Goal: Check status: Check status

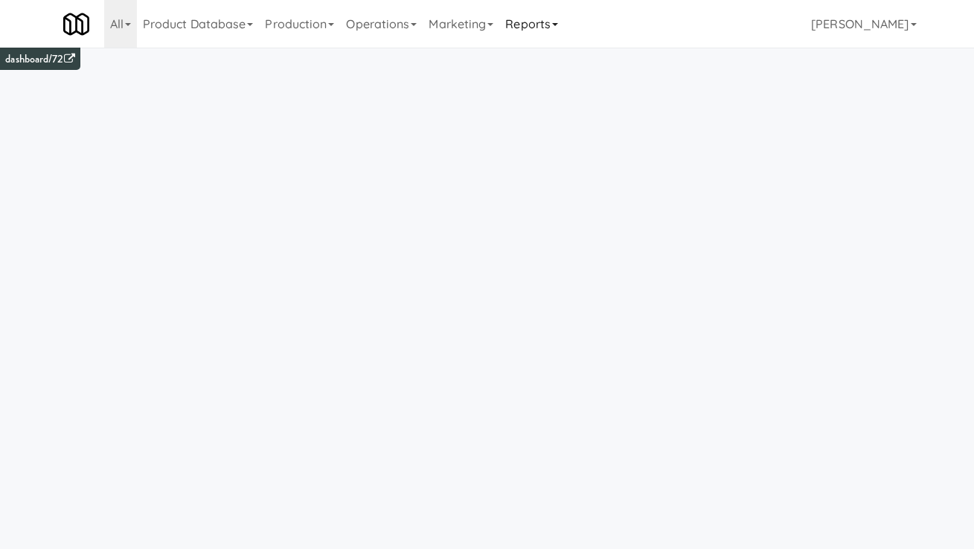
click at [564, 27] on link "Reports" at bounding box center [531, 24] width 65 height 48
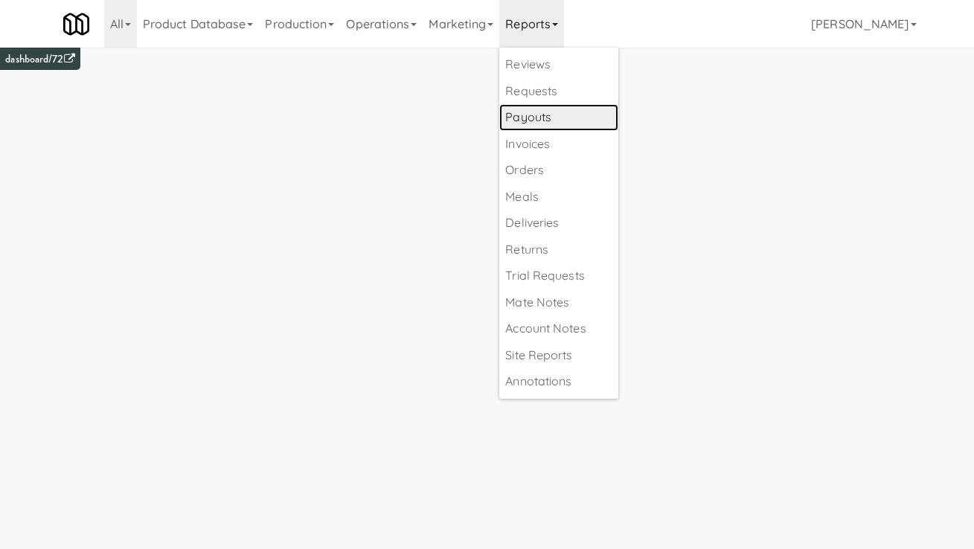
click at [564, 121] on link "Payouts" at bounding box center [558, 117] width 119 height 27
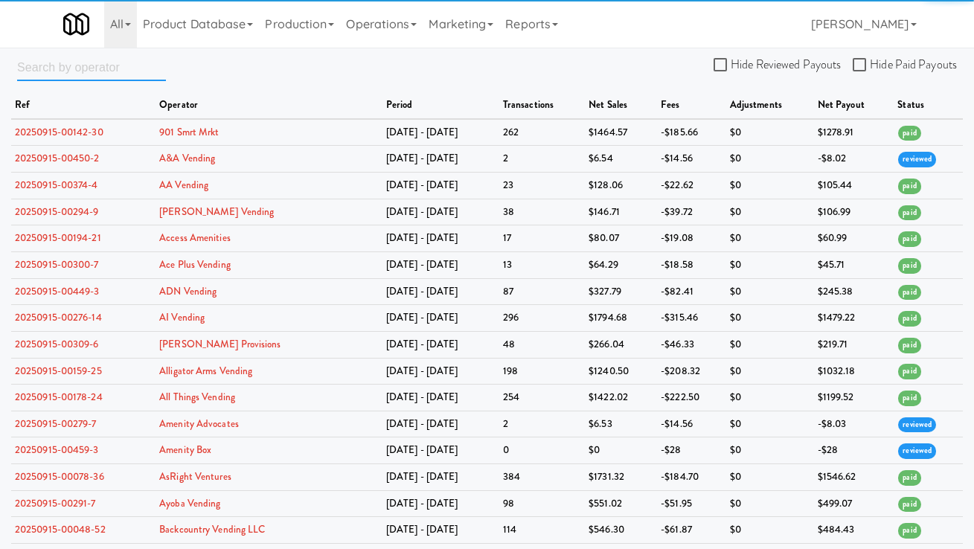
click at [66, 65] on input "text" at bounding box center [91, 68] width 149 height 28
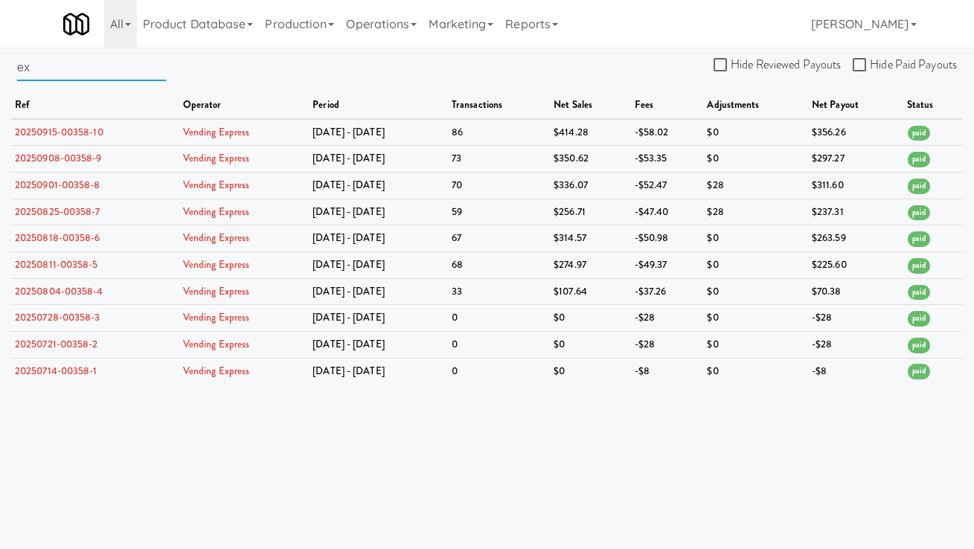
type input "e"
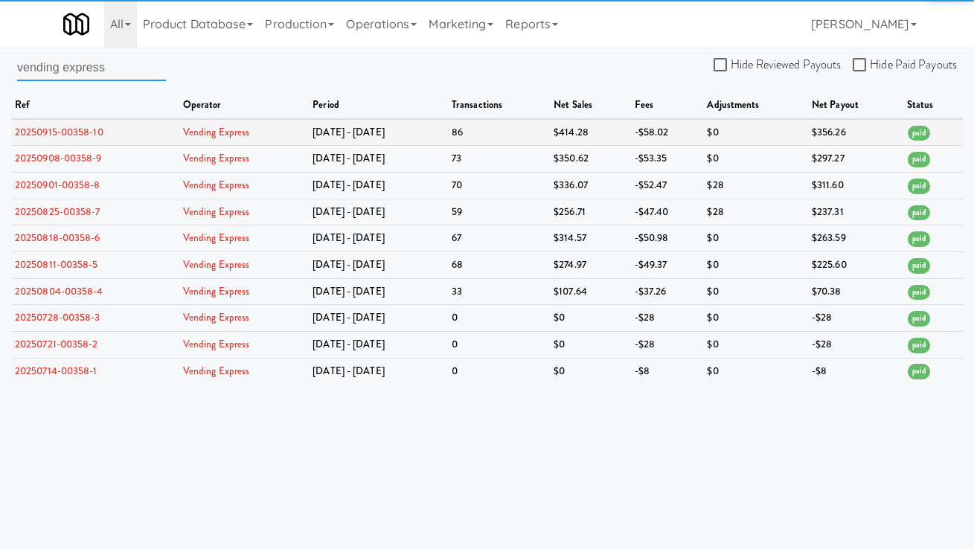
type input "vending express"
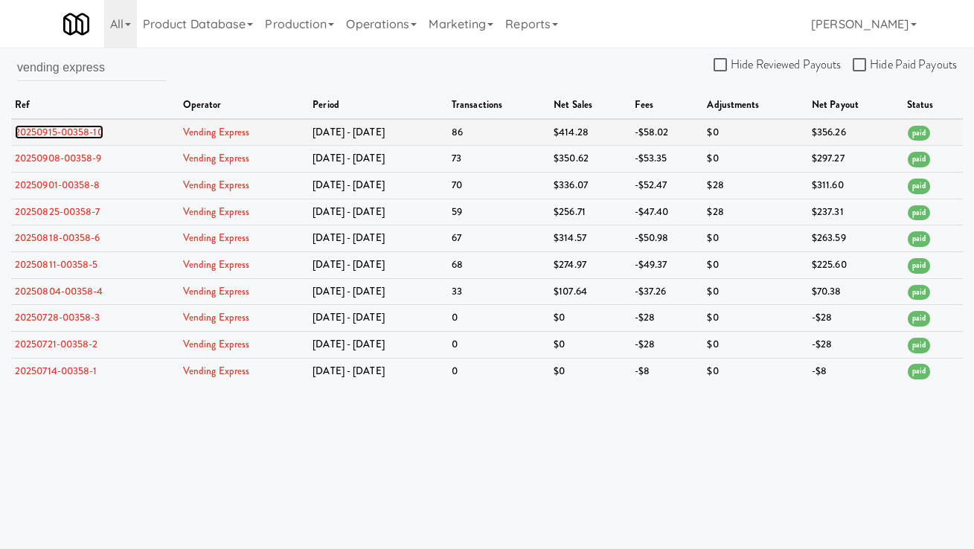
click at [71, 133] on link "20250915-00358-10" at bounding box center [59, 132] width 89 height 14
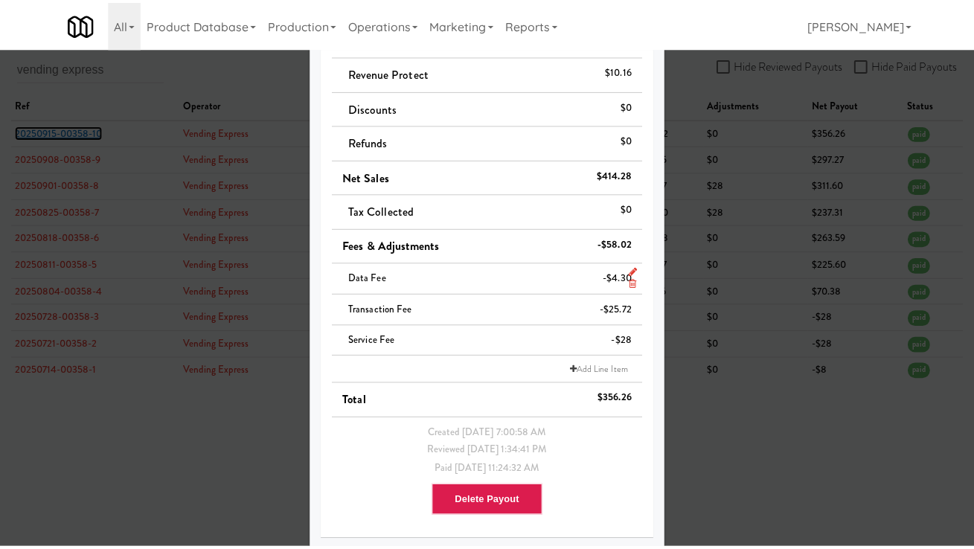
scroll to position [181, 0]
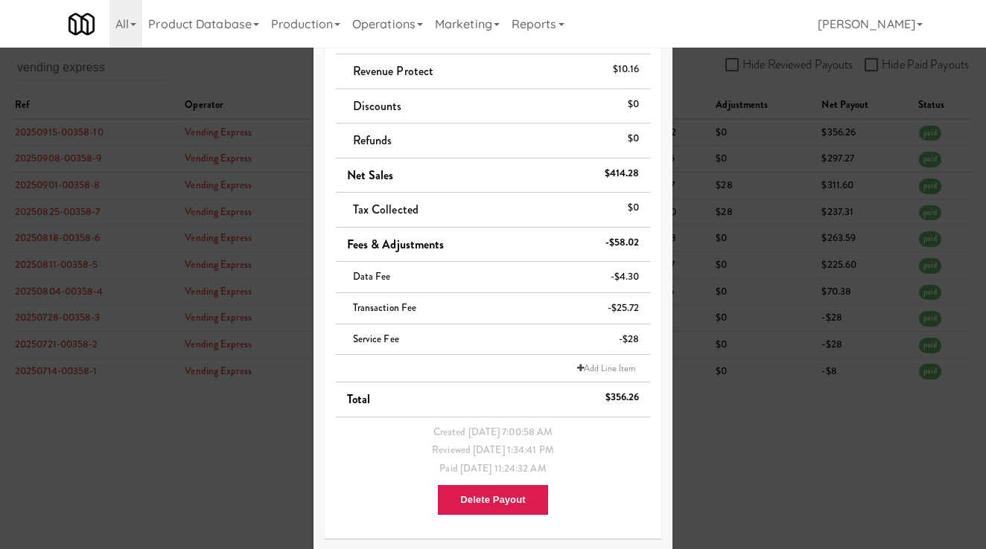
click at [706, 197] on div at bounding box center [493, 274] width 986 height 549
